Goal: Use online tool/utility: Utilize a website feature to perform a specific function

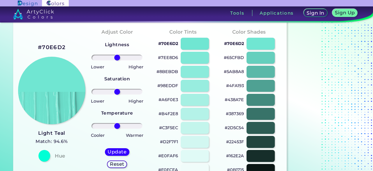
scroll to position [38, 0]
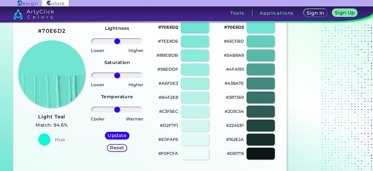
click at [48, 137] on div at bounding box center [44, 139] width 12 height 12
type input "-25"
click at [111, 75] on input "range" at bounding box center [117, 75] width 51 height 6
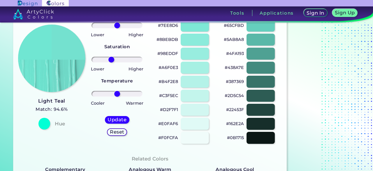
scroll to position [0, 0]
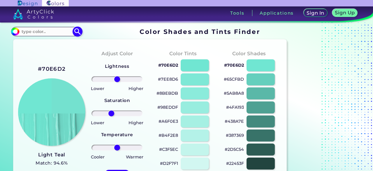
click at [55, 29] on input at bounding box center [46, 31] width 54 height 8
type input "o"
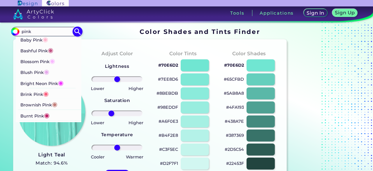
type input "pink"
click at [45, 41] on span "◉" at bounding box center [46, 39] width 6 height 8
type input "#ffb7ce"
type input "#FFB7CE"
type input "0"
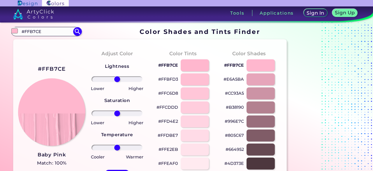
scroll to position [6, 0]
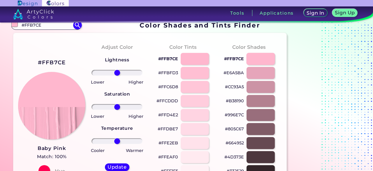
click at [264, 61] on div at bounding box center [260, 59] width 29 height 12
click at [199, 53] on div at bounding box center [194, 59] width 29 height 12
click at [196, 71] on div at bounding box center [194, 73] width 29 height 12
click at [196, 83] on div at bounding box center [194, 87] width 29 height 12
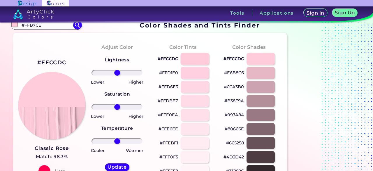
click at [196, 62] on div at bounding box center [194, 59] width 29 height 12
click at [203, 58] on div at bounding box center [194, 59] width 29 height 12
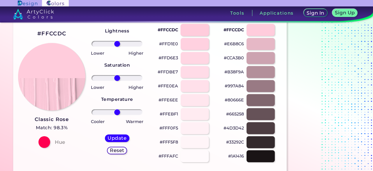
scroll to position [12, 0]
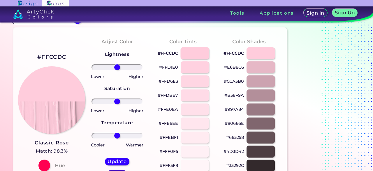
click at [202, 55] on div at bounding box center [194, 53] width 29 height 12
type input "#ffccdc"
drag, startPoint x: 121, startPoint y: 99, endPoint x: 147, endPoint y: 100, distance: 26.3
type input "100"
click at [143, 100] on input "range" at bounding box center [117, 101] width 51 height 6
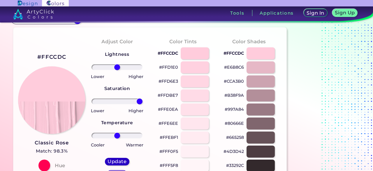
click at [124, 159] on h5 "Update" at bounding box center [117, 161] width 17 height 4
type input "#ffccdc"
type input "0"
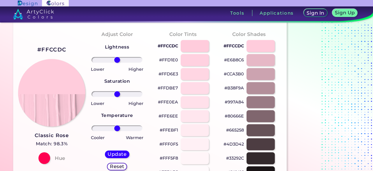
scroll to position [20, 0]
type input "42"
click at [127, 129] on input "range" at bounding box center [117, 128] width 51 height 6
click at [120, 153] on h5 "Update" at bounding box center [117, 153] width 17 height 4
type input "#ffccd6"
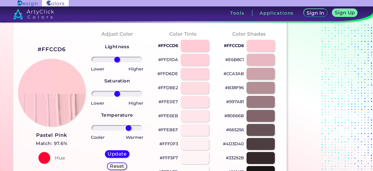
type input "51"
click at [129, 128] on input "range" at bounding box center [117, 128] width 51 height 6
click at [123, 154] on h5 "Update" at bounding box center [117, 153] width 17 height 4
type input "#ffccd1"
type input "91"
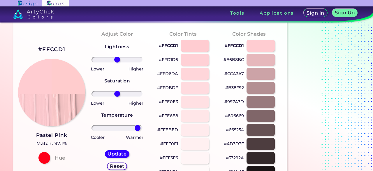
click at [138, 127] on input "range" at bounding box center [117, 128] width 51 height 6
click at [125, 151] on h5 "Update" at bounding box center [117, 153] width 17 height 4
type input "#ffcccd"
click at [96, 131] on div at bounding box center [117, 127] width 57 height 7
type input "-78"
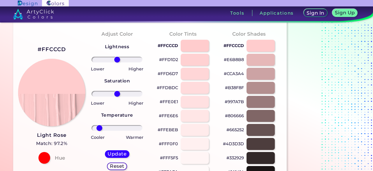
click at [99, 128] on input "range" at bounding box center [117, 128] width 51 height 6
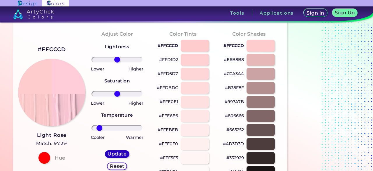
click at [116, 151] on h5 "Update" at bounding box center [117, 153] width 17 height 4
type input "#ffccda"
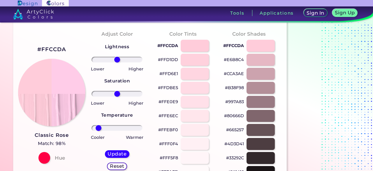
click at [98, 128] on input "range" at bounding box center [117, 128] width 51 height 6
click at [105, 129] on input "range" at bounding box center [117, 128] width 51 height 6
type input "-33"
click at [110, 129] on input "range" at bounding box center [117, 128] width 51 height 6
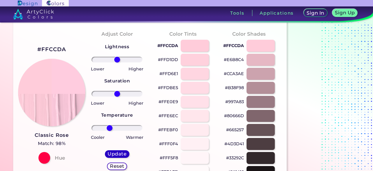
click at [114, 153] on h5 "Update" at bounding box center [117, 153] width 17 height 4
type input "#ffccdf"
type input "0"
click at [107, 91] on input "range" at bounding box center [117, 94] width 51 height 6
click at [115, 92] on input "range" at bounding box center [117, 94] width 51 height 6
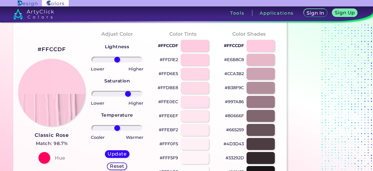
click at [128, 93] on input "range" at bounding box center [117, 94] width 51 height 6
type input "84"
click at [136, 94] on input "range" at bounding box center [117, 94] width 51 height 6
click at [121, 58] on input "range" at bounding box center [117, 60] width 51 height 6
type input "43"
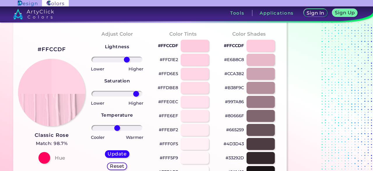
click at [127, 59] on input "range" at bounding box center [117, 60] width 51 height 6
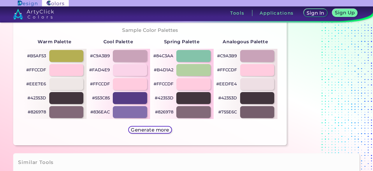
scroll to position [296, 0]
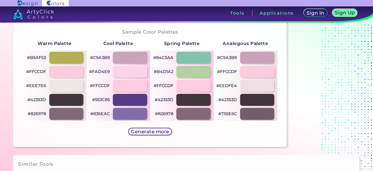
click at [250, 71] on div at bounding box center [257, 72] width 35 height 12
type input "#ffccdf"
type input "0"
